Goal: Information Seeking & Learning: Check status

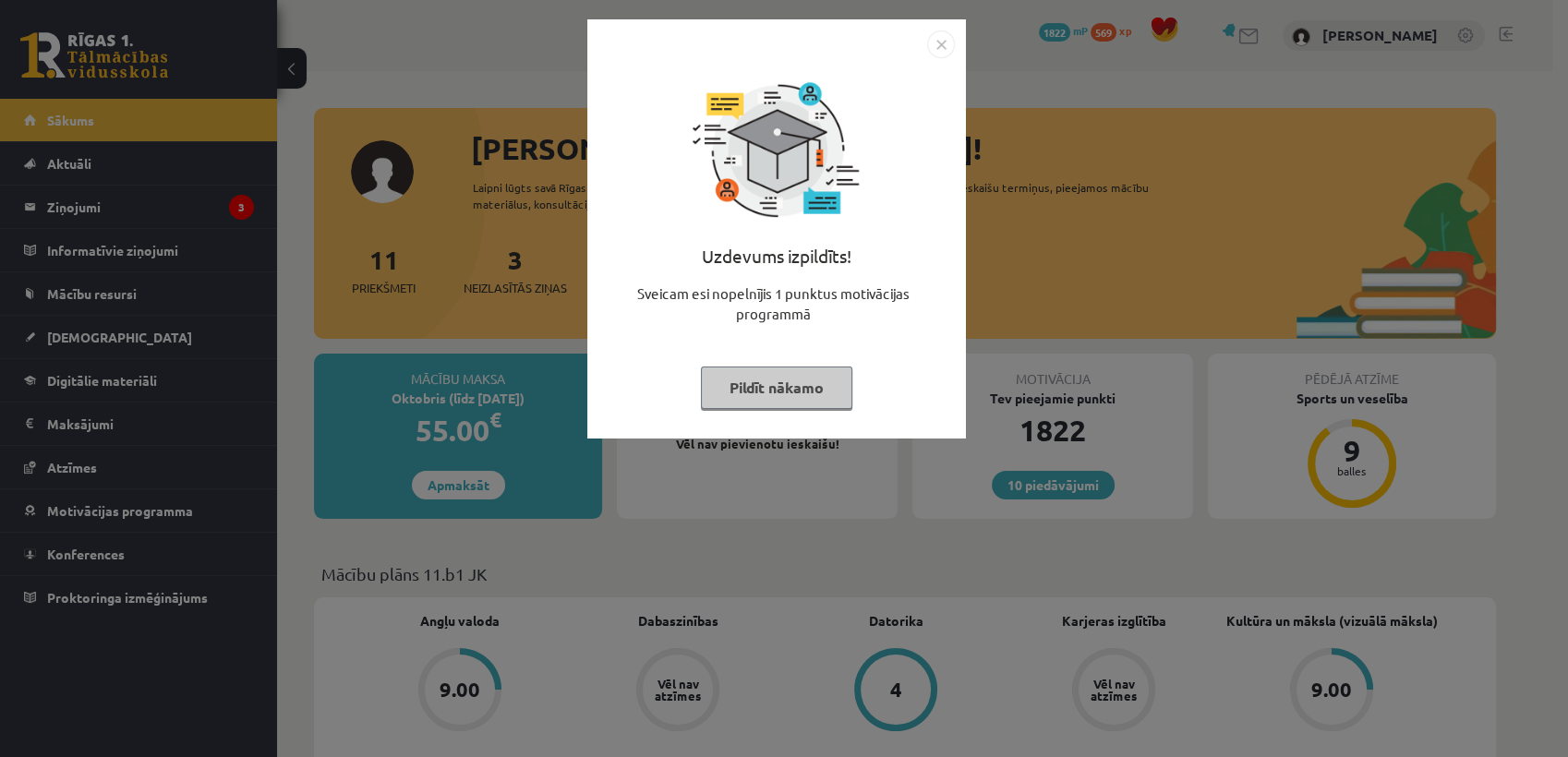
click at [823, 380] on button "Pildīt nākamo" at bounding box center [777, 387] width 151 height 42
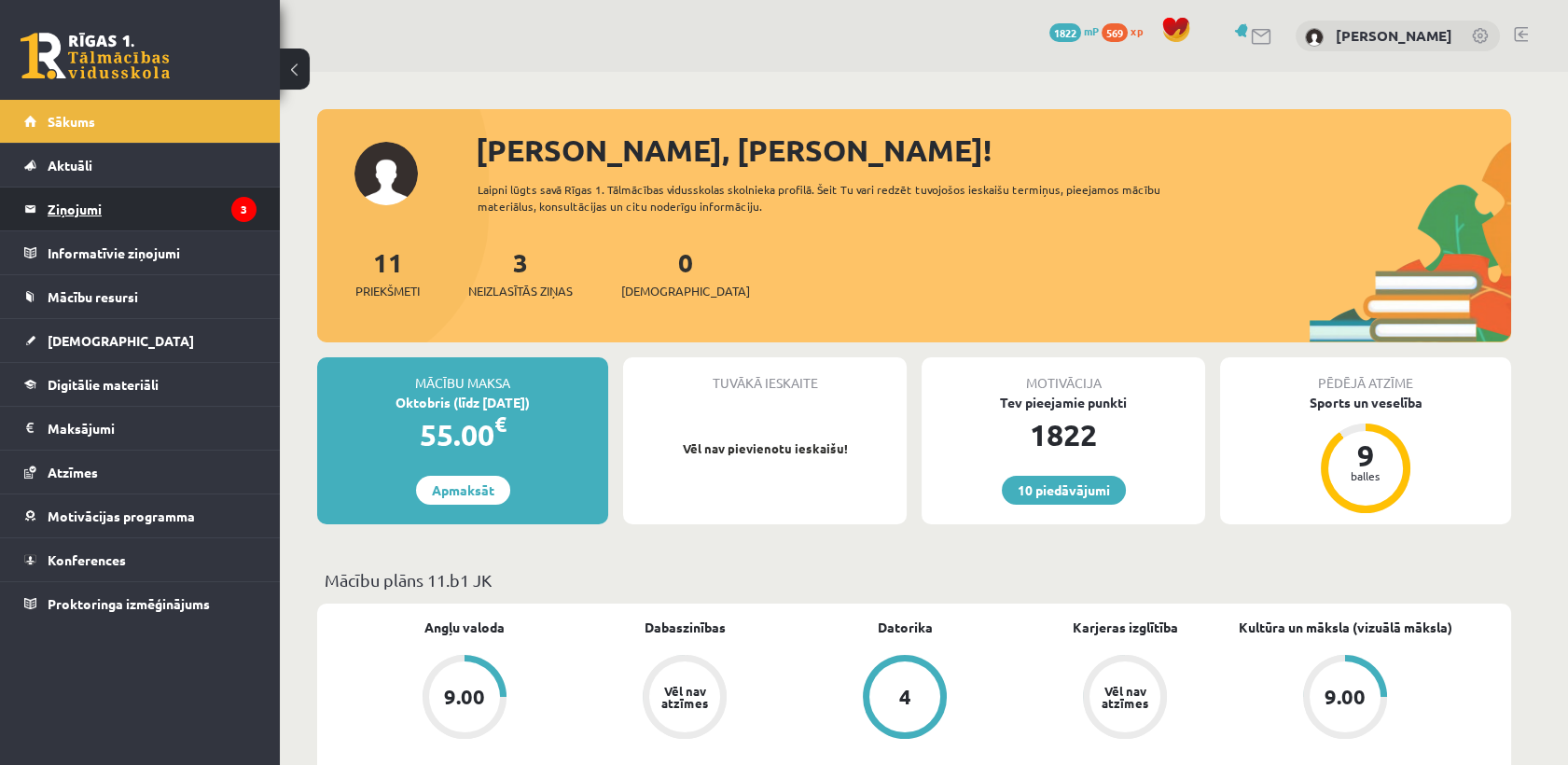
click at [126, 202] on legend "Ziņojumi 3" at bounding box center [152, 209] width 209 height 43
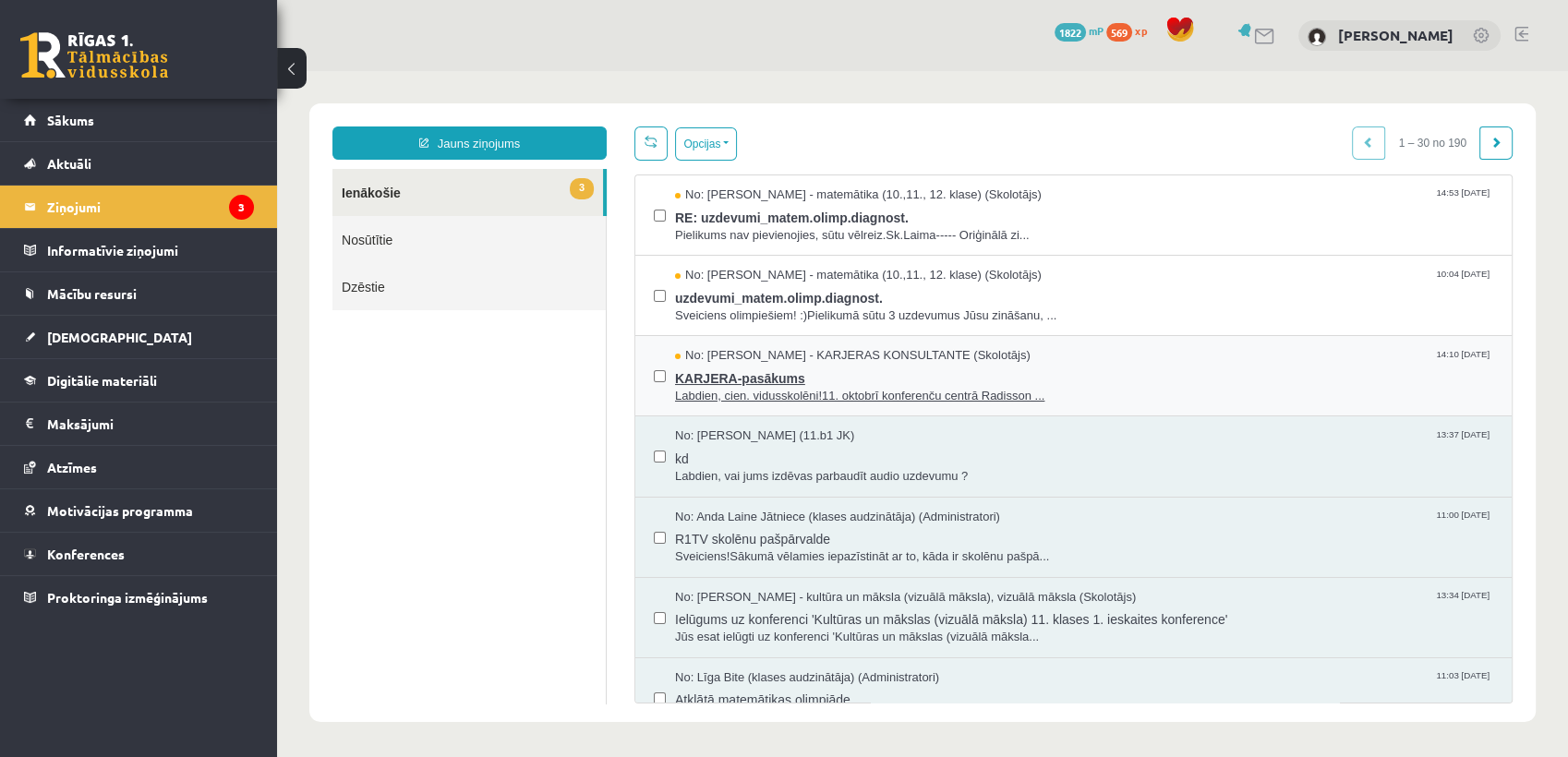
click at [681, 395] on span "Labdien, cien. vidusskolēni!11. oktobrī konferenču centrā Radisson ..." at bounding box center [1084, 397] width 818 height 18
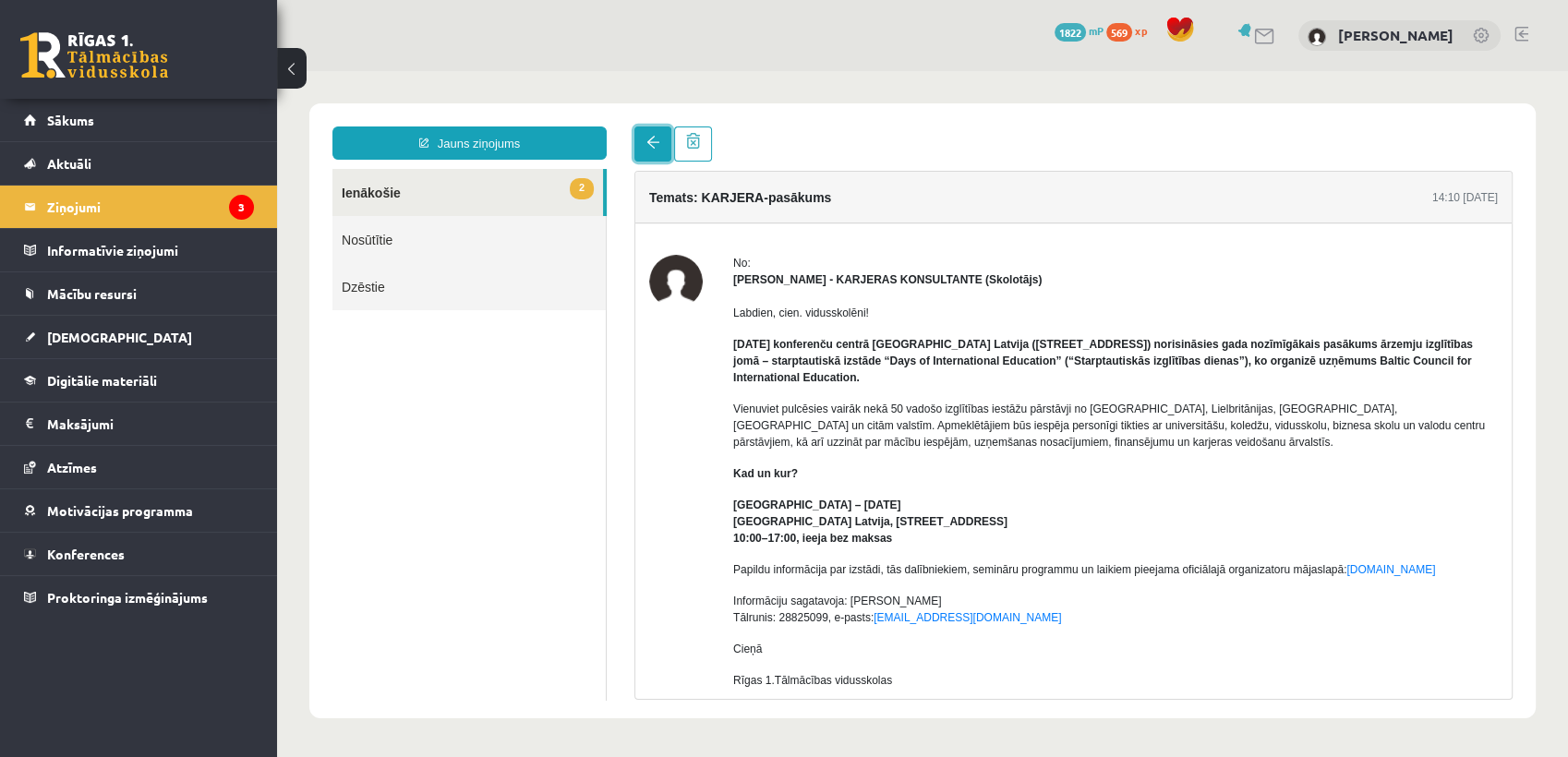
click at [653, 135] on link at bounding box center [653, 145] width 37 height 35
click at [659, 151] on link at bounding box center [653, 145] width 37 height 35
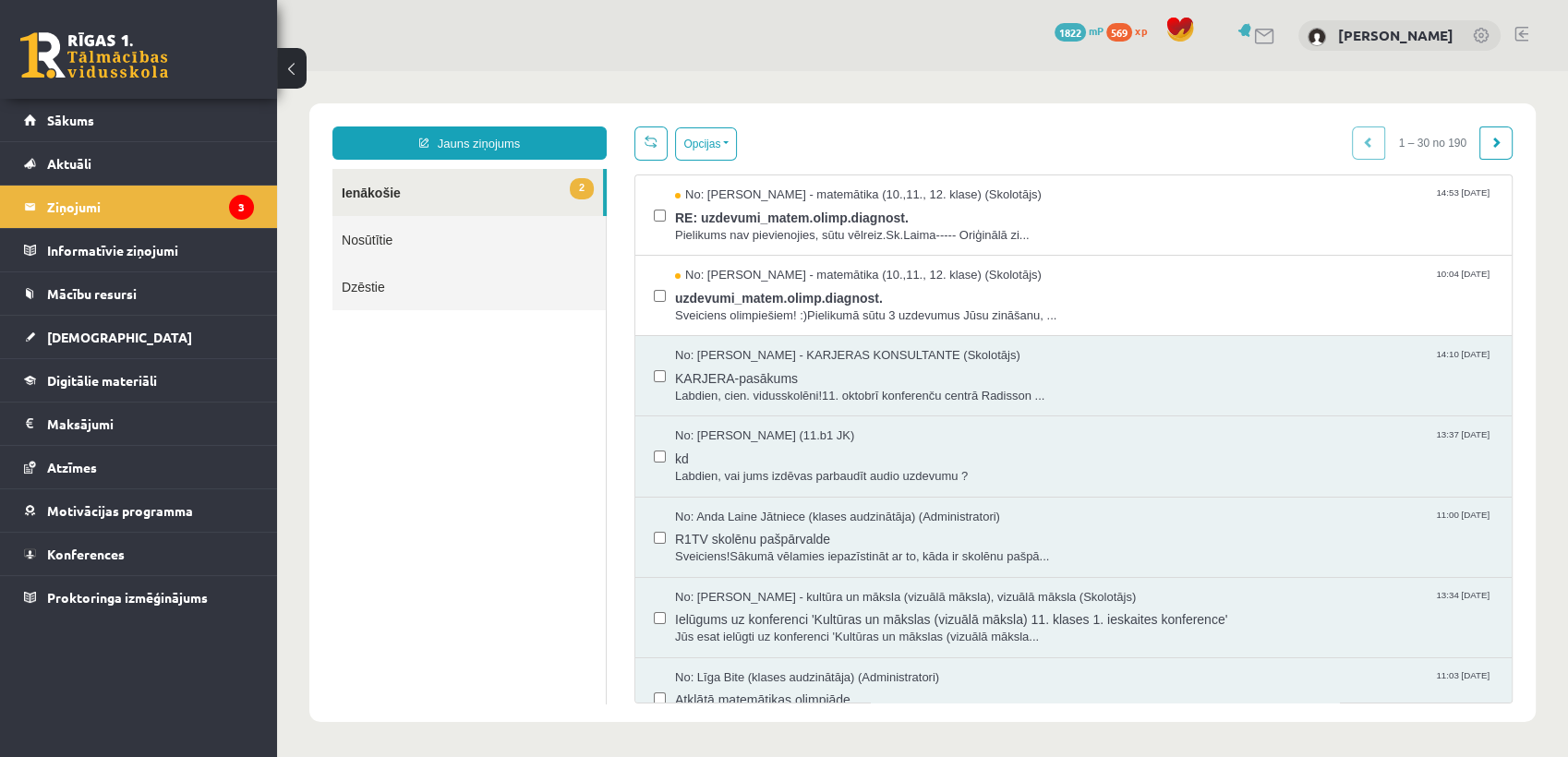
click at [843, 130] on div "Opcijas Atzīmēt visus ziņojumus Atcelt izvēlētos Atzīmēt visus kā lasītus Atzīm…" at bounding box center [1073, 144] width 878 height 34
click at [843, 187] on span "No: [PERSON_NAME] - matemātika (10.,11., 12. klase) (Skolotājs)" at bounding box center [858, 196] width 367 height 18
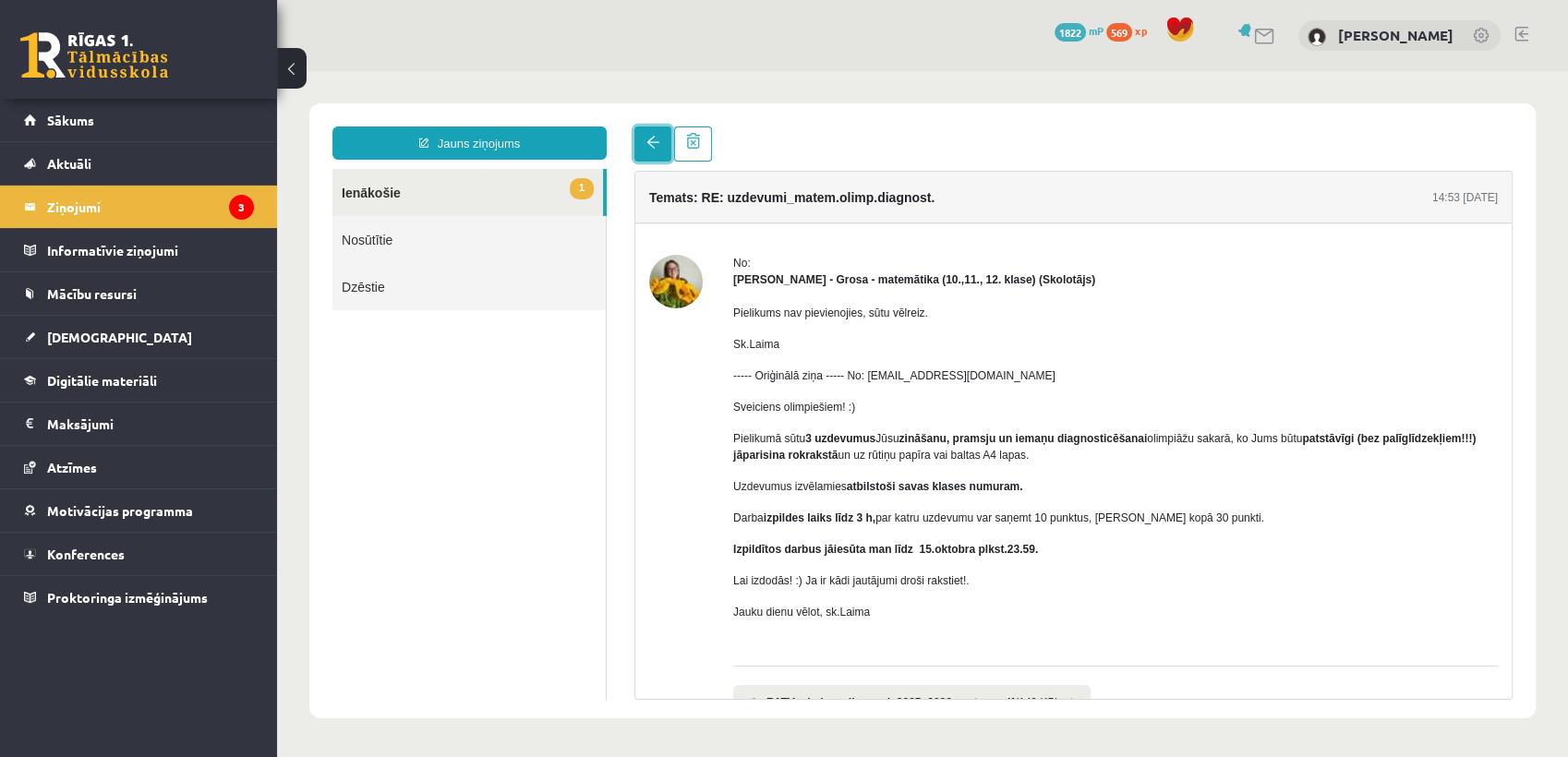
click at [654, 143] on span at bounding box center [653, 142] width 13 height 13
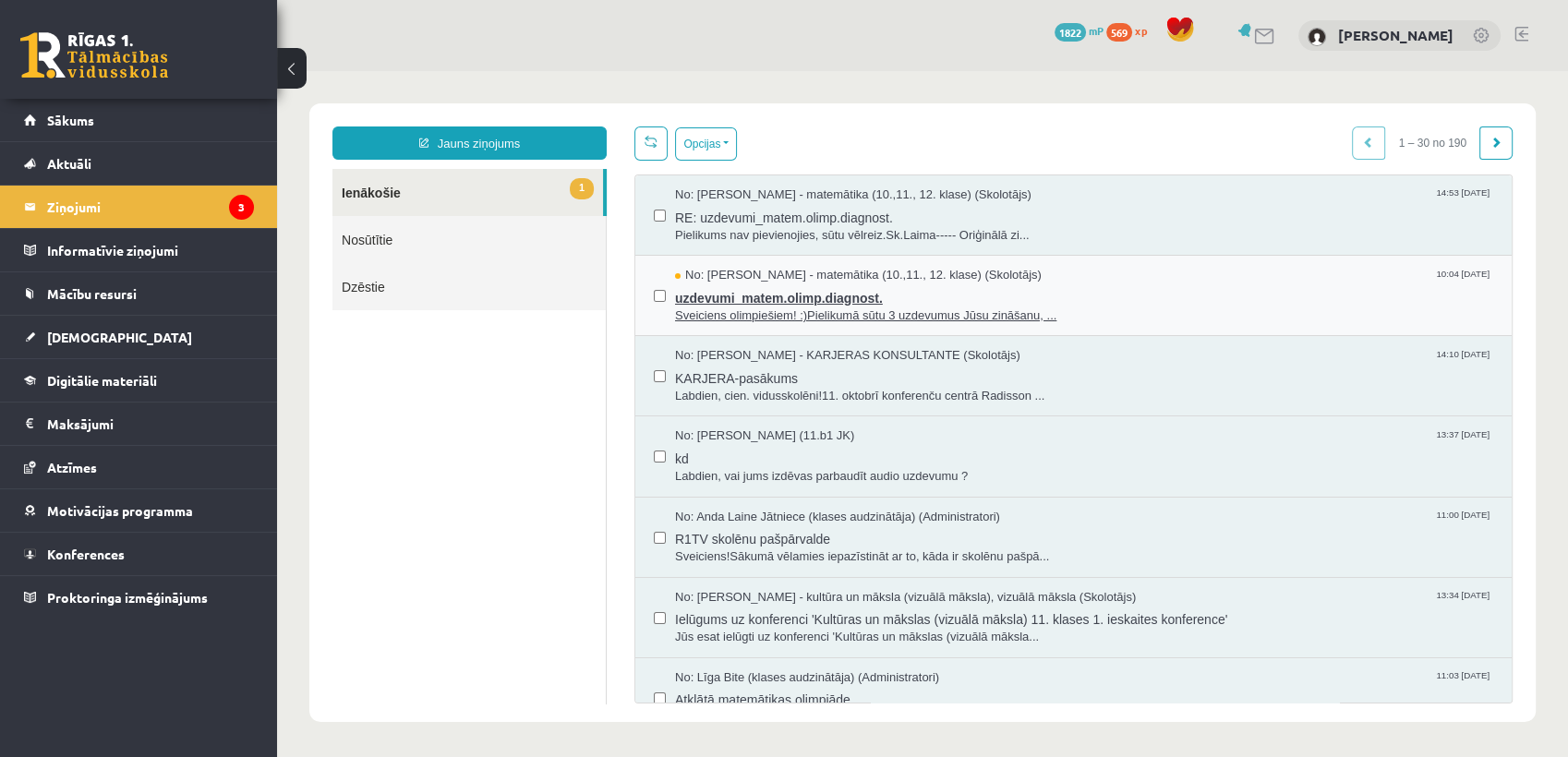
click at [776, 279] on span "No: [PERSON_NAME] - matemātika (10.,11., 12. klase) (Skolotājs)" at bounding box center [858, 275] width 367 height 18
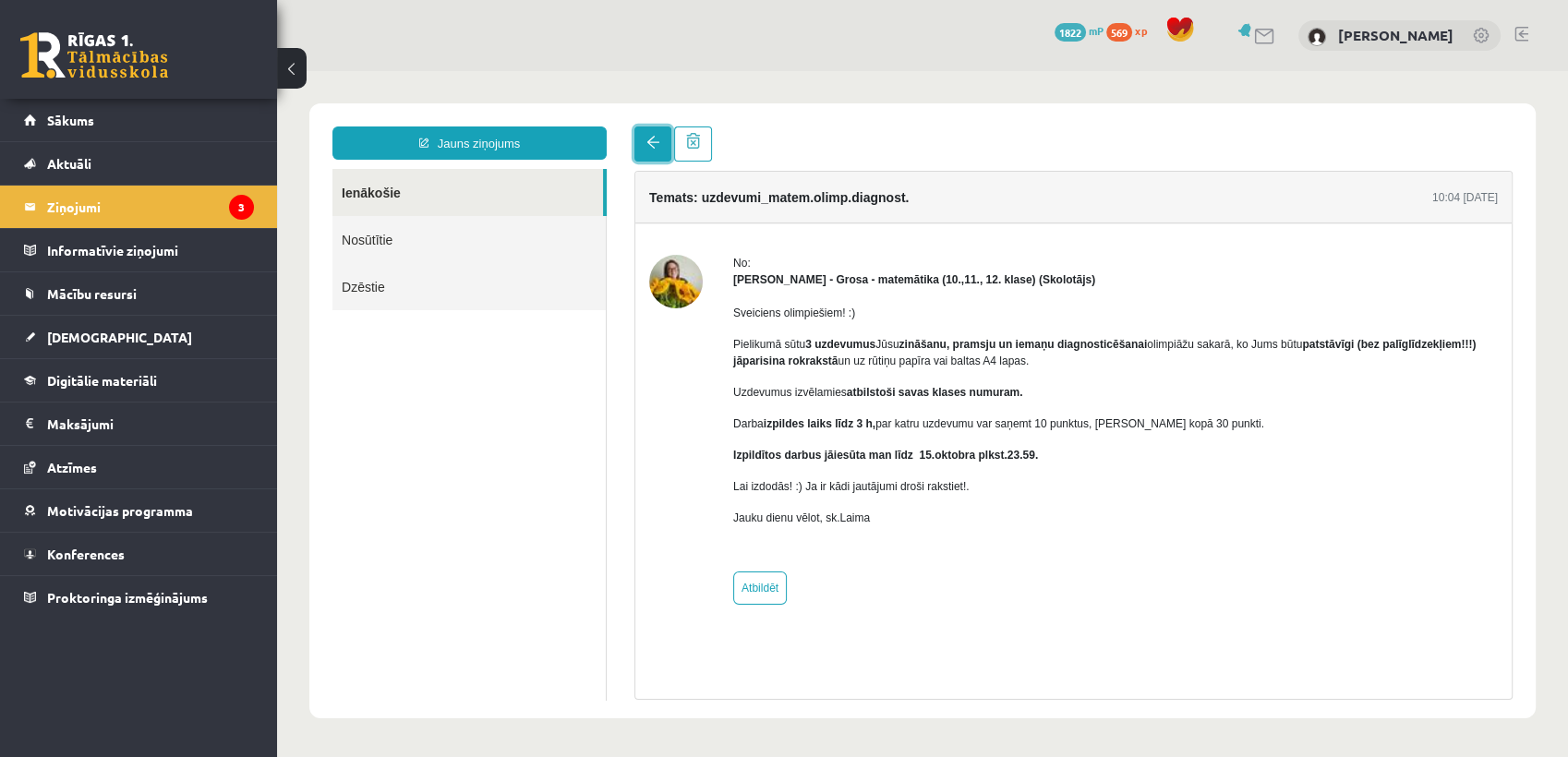
click at [653, 146] on span at bounding box center [653, 142] width 13 height 13
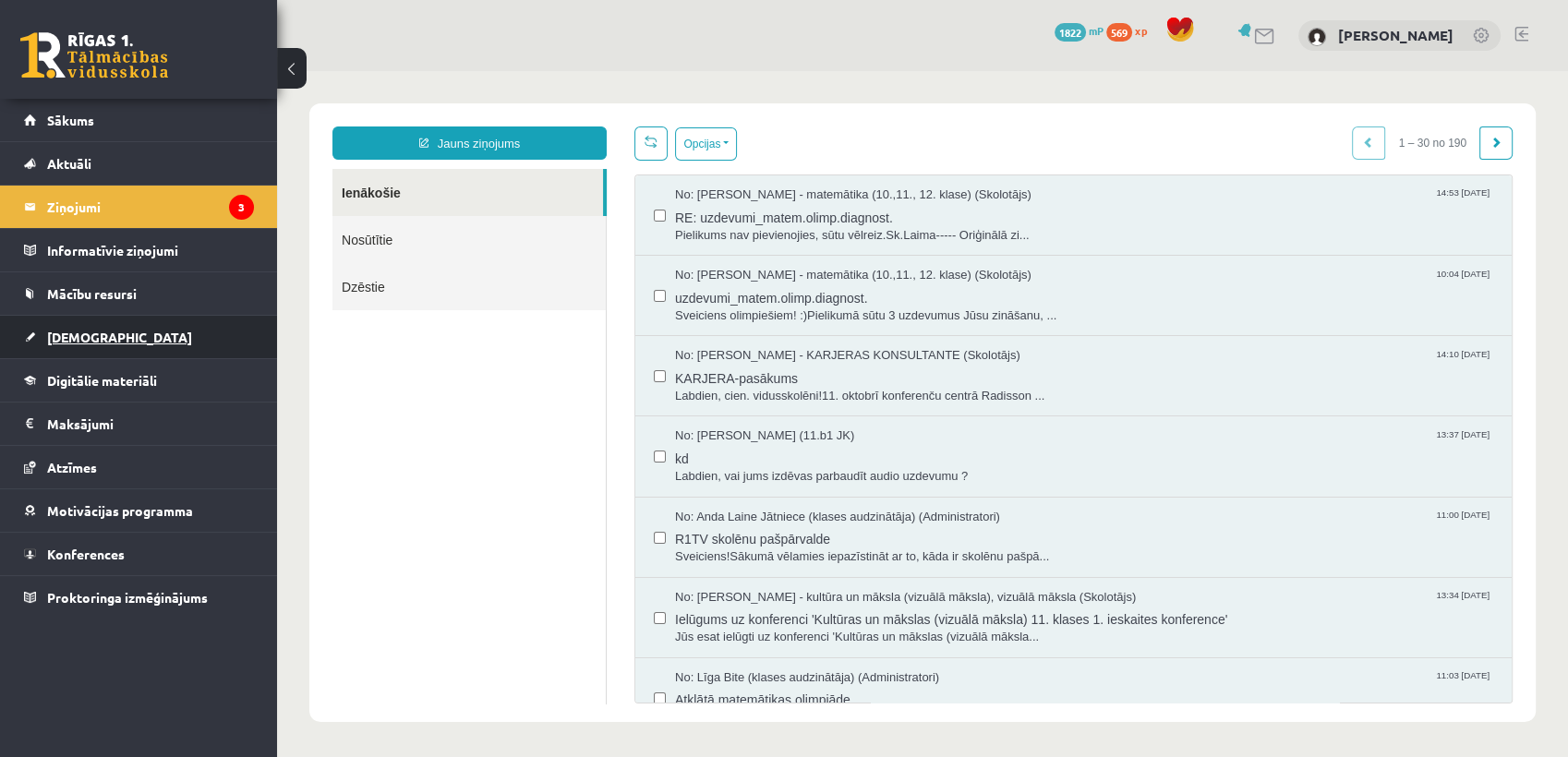
click at [137, 328] on link "[DEMOGRAPHIC_DATA]" at bounding box center [139, 336] width 230 height 42
